Goal: Communication & Community: Connect with others

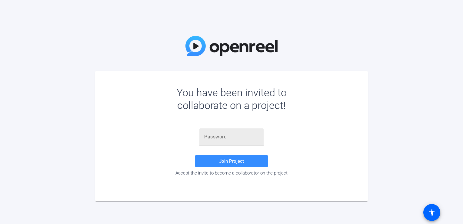
click at [219, 129] on div at bounding box center [231, 136] width 55 height 17
paste input "^cn12)"
type input "^cn12)"
click at [225, 156] on span at bounding box center [231, 161] width 73 height 15
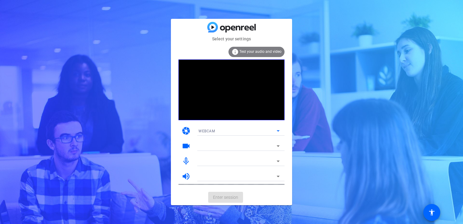
click at [242, 131] on div "WEBCAM" at bounding box center [237, 131] width 78 height 8
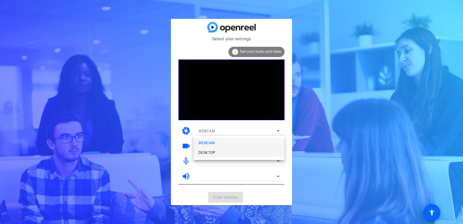
click at [230, 152] on mat-option "DESKTOP" at bounding box center [239, 153] width 91 height 10
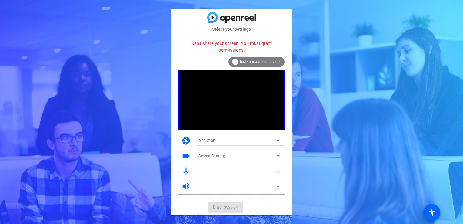
click at [242, 136] on div "DESKTOP" at bounding box center [238, 141] width 81 height 10
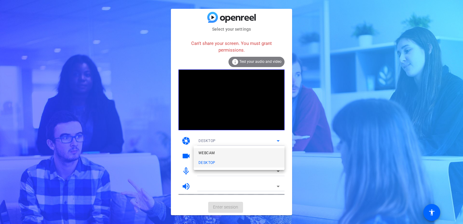
click at [226, 152] on mat-option "WEBCAM" at bounding box center [239, 153] width 91 height 10
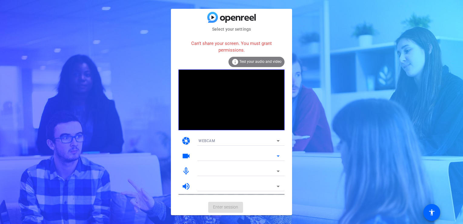
click at [217, 153] on div at bounding box center [237, 155] width 78 height 7
click at [217, 157] on div at bounding box center [237, 155] width 78 height 7
click at [229, 208] on mat-card-actions "Enter session" at bounding box center [231, 207] width 121 height 16
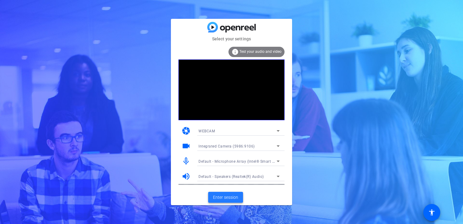
click at [224, 198] on span "Enter session" at bounding box center [225, 197] width 25 height 6
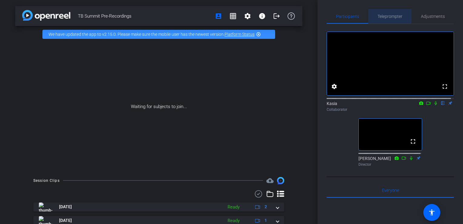
click at [392, 20] on span "Teleprompter" at bounding box center [390, 16] width 25 height 15
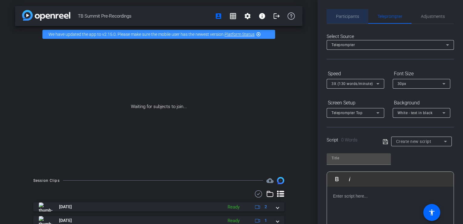
click at [358, 18] on div "Participants" at bounding box center [348, 16] width 42 height 15
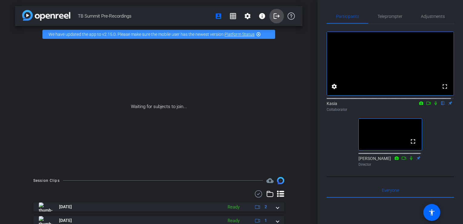
click at [274, 19] on mat-icon "logout" at bounding box center [276, 15] width 7 height 7
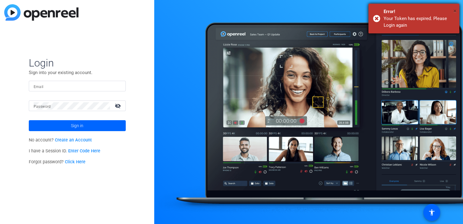
click at [454, 12] on span "×" at bounding box center [454, 10] width 3 height 7
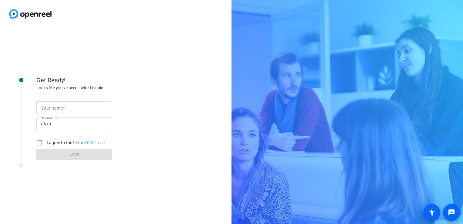
click at [81, 107] on input "Your name" at bounding box center [74, 107] width 66 height 7
type input "Kasia"
click at [49, 145] on label "I agree to the Terms Of Service" at bounding box center [74, 142] width 59 height 6
click at [45, 145] on input "I agree to the Terms Of Service" at bounding box center [39, 142] width 12 height 12
checkbox input "true"
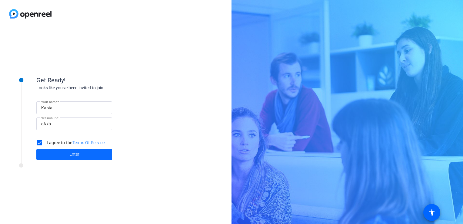
click at [60, 156] on span at bounding box center [74, 154] width 76 height 15
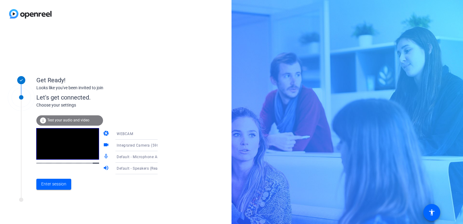
click at [58, 193] on div "Enter session" at bounding box center [103, 184] width 134 height 20
click at [60, 188] on span at bounding box center [53, 184] width 35 height 15
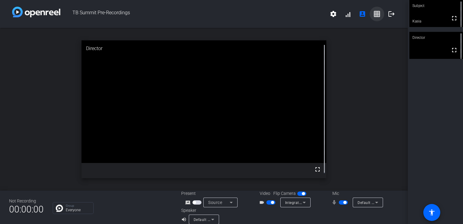
click at [373, 15] on mat-icon "grid_on" at bounding box center [376, 13] width 7 height 7
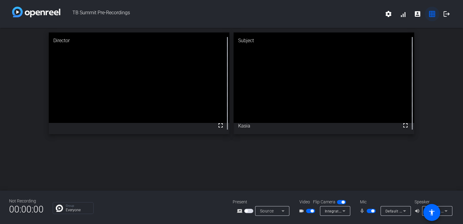
click at [430, 13] on mat-icon "grid_on" at bounding box center [431, 13] width 7 height 7
click at [418, 16] on mat-icon "account_box" at bounding box center [417, 13] width 7 height 7
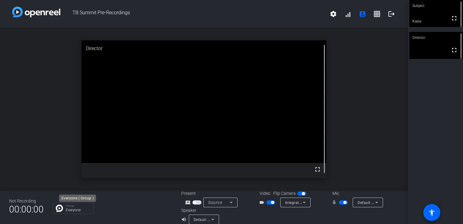
click at [79, 208] on p "Everyone" at bounding box center [78, 210] width 25 height 4
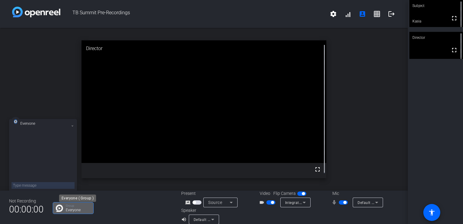
click at [82, 207] on div "Group Everyone" at bounding box center [78, 208] width 25 height 8
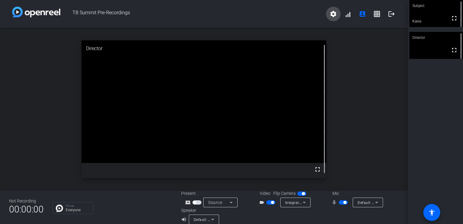
click at [331, 15] on mat-icon "settings" at bounding box center [333, 13] width 7 height 7
click at [346, 13] on div at bounding box center [231, 112] width 463 height 224
click at [347, 14] on span at bounding box center [348, 14] width 15 height 15
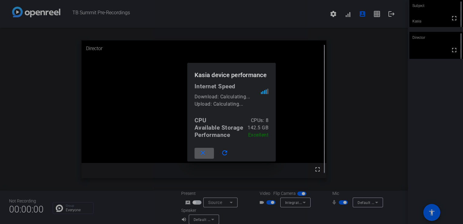
click at [353, 63] on div at bounding box center [231, 112] width 463 height 224
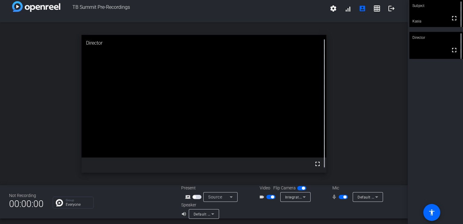
scroll to position [7, 0]
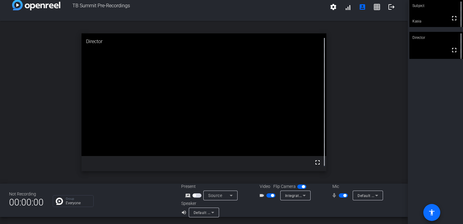
click at [436, 212] on span at bounding box center [432, 212] width 15 height 15
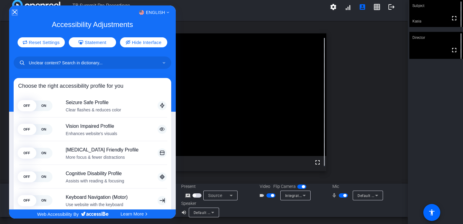
click at [15, 13] on icon "Close Accessibility Interface" at bounding box center [14, 12] width 4 height 4
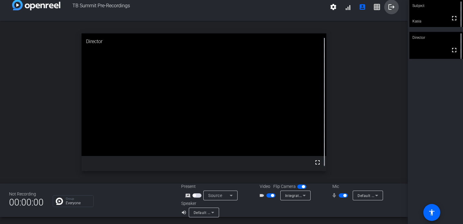
click at [388, 9] on mat-icon "logout" at bounding box center [391, 6] width 7 height 7
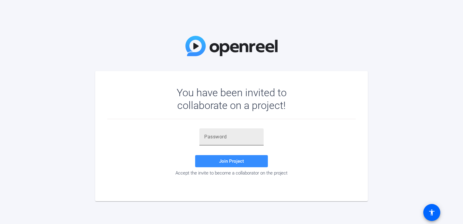
click at [238, 133] on input "text" at bounding box center [231, 136] width 55 height 7
paste input "8=Tmo+"
type input "8=Tmo+"
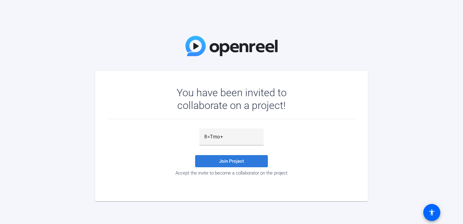
click at [239, 159] on span "Join Project" at bounding box center [231, 160] width 25 height 5
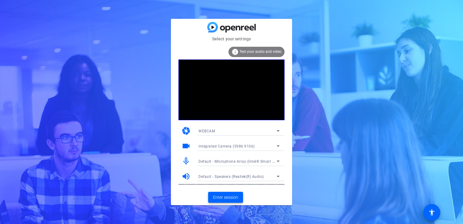
click at [227, 198] on span "Enter session" at bounding box center [225, 197] width 25 height 6
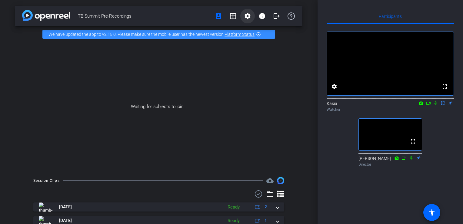
click at [247, 18] on mat-icon "settings" at bounding box center [247, 15] width 7 height 7
click at [247, 17] on div at bounding box center [231, 112] width 463 height 224
click at [181, 44] on div "Waiting for subjects to join..." at bounding box center [158, 106] width 287 height 128
click at [188, 104] on div "Waiting for subjects to join..." at bounding box center [158, 106] width 287 height 128
click at [273, 18] on mat-icon "logout" at bounding box center [276, 15] width 7 height 7
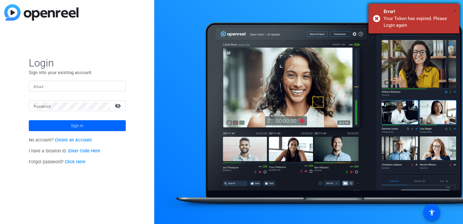
click at [455, 9] on span "×" at bounding box center [454, 10] width 3 height 7
click at [454, 9] on span "×" at bounding box center [454, 10] width 3 height 7
click at [1, 2] on div "Login Sign into your existing account. Email Password visibility_off Sign in No…" at bounding box center [77, 112] width 154 height 224
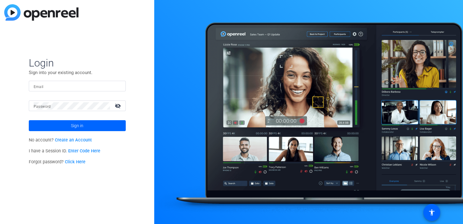
click at [43, 85] on input "Email" at bounding box center [77, 85] width 87 height 7
type input "[EMAIL_ADDRESS][DOMAIN_NAME]"
click at [46, 109] on div "Password visibility_off" at bounding box center [80, 105] width 92 height 11
click at [29, 120] on button "Sign in" at bounding box center [77, 125] width 97 height 11
click at [62, 125] on form "Login Sign into your existing account. Email kerkatarzyna@gmail.com Password vi…" at bounding box center [77, 93] width 97 height 75
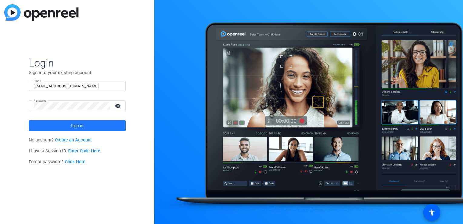
click at [89, 127] on span at bounding box center [77, 125] width 97 height 15
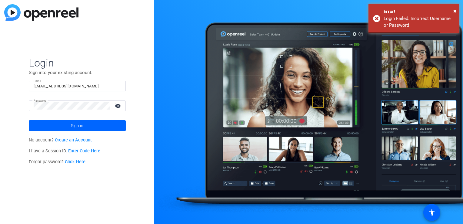
click at [79, 85] on input "kerkatarzyna@gmail.com" at bounding box center [77, 85] width 87 height 7
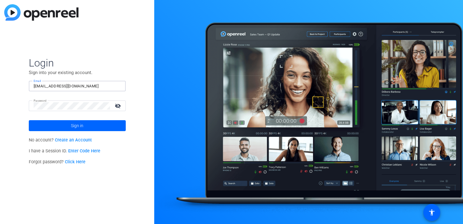
click at [89, 85] on input "kerkatarzyna@gmail.com" at bounding box center [77, 85] width 87 height 7
click at [116, 108] on mat-icon "visibility_off" at bounding box center [118, 105] width 15 height 9
click at [116, 108] on mat-icon "visibility" at bounding box center [118, 105] width 15 height 9
click at [102, 123] on span at bounding box center [77, 125] width 97 height 15
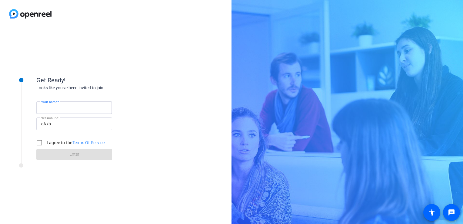
click at [88, 105] on input "Your name" at bounding box center [74, 107] width 66 height 7
type input "Kasia"
click at [58, 142] on label "I agree to the Terms Of Service" at bounding box center [74, 142] width 59 height 6
click at [45, 142] on input "I agree to the Terms Of Service" at bounding box center [39, 142] width 12 height 12
checkbox input "true"
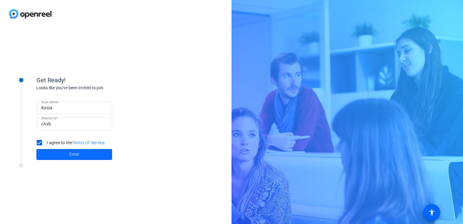
click at [61, 153] on span at bounding box center [74, 154] width 76 height 15
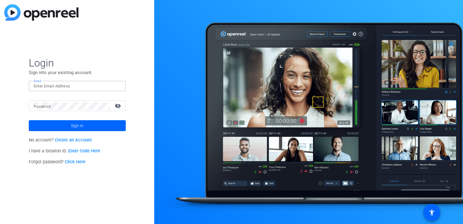
click at [73, 85] on input "Email" at bounding box center [77, 85] width 87 height 7
click at [8, 145] on div "Login Sign into your existing account. Email Password visibility_off Sign in No…" at bounding box center [77, 112] width 154 height 224
click at [84, 152] on link "Enter Code Here" at bounding box center [84, 150] width 32 height 5
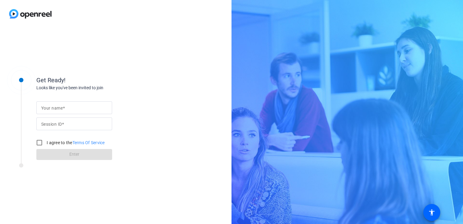
click at [67, 106] on input "Your name" at bounding box center [74, 107] width 66 height 7
type input "Kasia"
type input "cAxb"
click at [53, 143] on label "I agree to the Terms Of Service" at bounding box center [74, 142] width 59 height 6
click at [45, 143] on input "I agree to the Terms Of Service" at bounding box center [39, 142] width 12 height 12
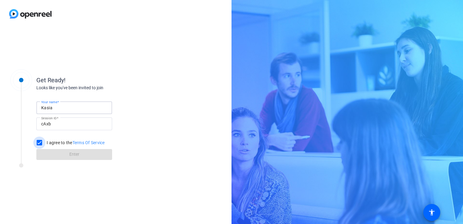
checkbox input "true"
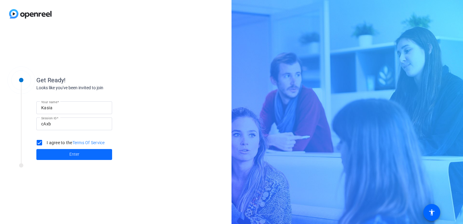
click at [55, 151] on span at bounding box center [74, 154] width 76 height 15
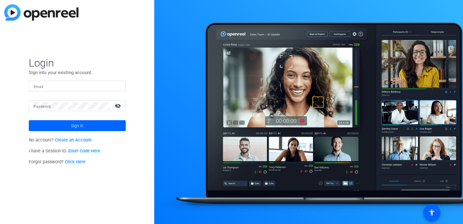
click at [92, 152] on link "Enter Code Here" at bounding box center [84, 150] width 32 height 5
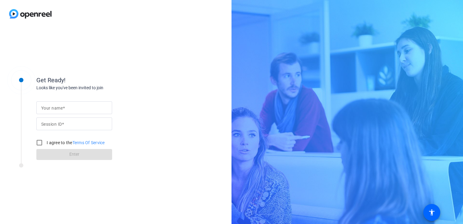
click at [75, 125] on input "Session ID" at bounding box center [74, 123] width 66 height 7
paste input "8=Tmo+"
type input "8=Tmo+"
click at [64, 111] on input "Your name" at bounding box center [74, 107] width 66 height 7
type input "Kasia"
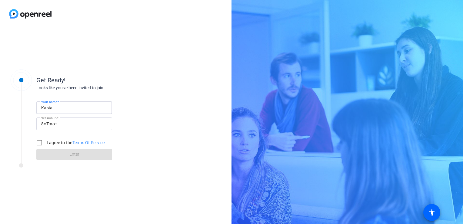
click at [50, 142] on label "I agree to the Terms Of Service" at bounding box center [74, 142] width 59 height 6
click at [45, 142] on input "I agree to the Terms Of Service" at bounding box center [39, 142] width 12 height 12
checkbox input "true"
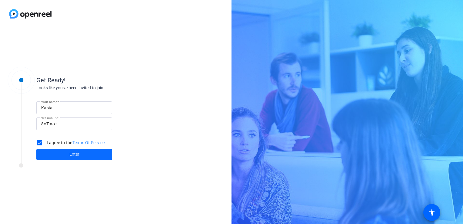
click at [58, 152] on span at bounding box center [74, 154] width 76 height 15
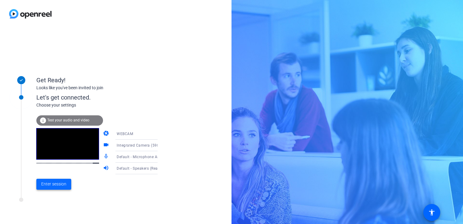
click at [61, 188] on span at bounding box center [53, 184] width 35 height 15
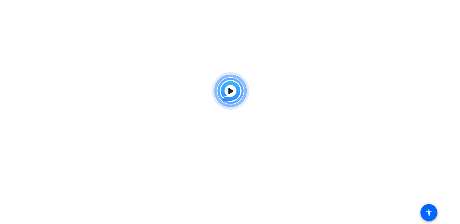
click at [235, 110] on img at bounding box center [230, 91] width 45 height 44
click at [235, 93] on img at bounding box center [230, 91] width 45 height 44
click at [235, 91] on img at bounding box center [230, 91] width 45 height 44
click at [260, 93] on div at bounding box center [230, 91] width 460 height 44
click at [223, 89] on img at bounding box center [230, 91] width 45 height 44
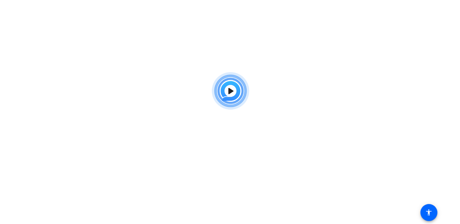
click at [225, 89] on img at bounding box center [230, 91] width 45 height 44
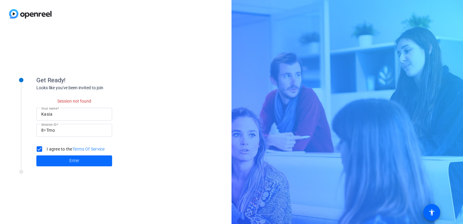
click at [56, 162] on span at bounding box center [74, 160] width 76 height 15
click at [60, 159] on span at bounding box center [74, 160] width 76 height 15
click at [101, 161] on span at bounding box center [74, 160] width 76 height 15
click at [84, 163] on span at bounding box center [74, 160] width 76 height 15
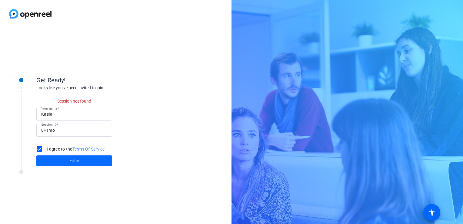
click at [81, 162] on span at bounding box center [74, 160] width 76 height 15
click at [80, 163] on span at bounding box center [74, 160] width 76 height 15
click at [107, 151] on div "I agree to the Terms Of Service" at bounding box center [72, 149] width 79 height 12
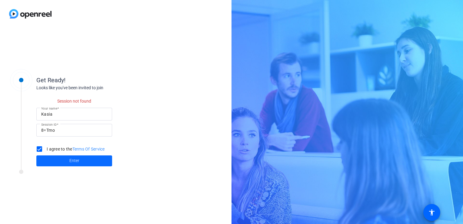
click at [107, 156] on span at bounding box center [74, 160] width 76 height 15
click at [107, 155] on span at bounding box center [74, 160] width 76 height 15
click at [38, 20] on img at bounding box center [30, 14] width 61 height 28
click at [36, 16] on img at bounding box center [30, 14] width 61 height 28
click at [18, 13] on img at bounding box center [30, 14] width 61 height 28
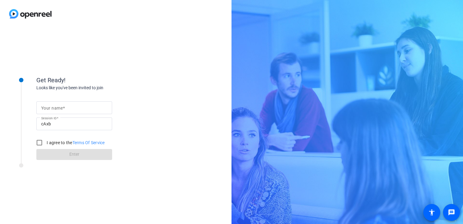
drag, startPoint x: 98, startPoint y: 105, endPoint x: 95, endPoint y: 107, distance: 3.4
click at [98, 105] on input "Your name" at bounding box center [74, 107] width 66 height 7
type input "Kasia"
click at [65, 146] on div "I agree to the Terms Of Service" at bounding box center [69, 142] width 72 height 12
click at [54, 142] on label "I agree to the Terms Of Service" at bounding box center [74, 142] width 59 height 6
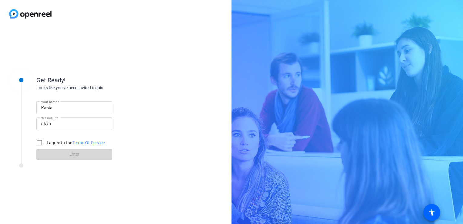
click at [45, 142] on input "I agree to the Terms Of Service" at bounding box center [39, 142] width 12 height 12
checkbox input "true"
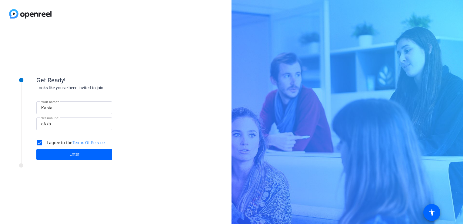
click at [58, 152] on span at bounding box center [74, 154] width 76 height 15
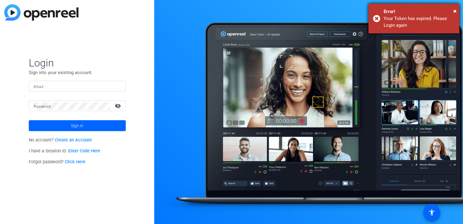
click at [410, 19] on div "Your Token has expired. Please Login again" at bounding box center [419, 22] width 71 height 14
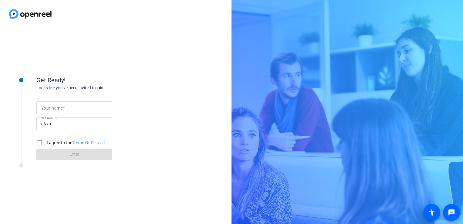
click at [84, 111] on input "Your name" at bounding box center [74, 107] width 66 height 7
type input "Kasia"
click at [48, 141] on label "I agree to the Terms Of Service" at bounding box center [74, 142] width 59 height 6
click at [45, 141] on input "I agree to the Terms Of Service" at bounding box center [39, 142] width 12 height 12
checkbox input "true"
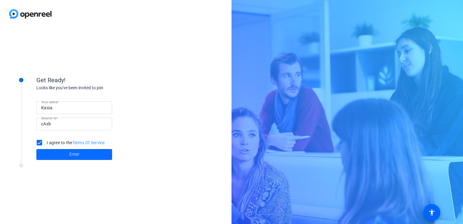
click at [58, 157] on span at bounding box center [74, 154] width 76 height 15
